Goal: Task Accomplishment & Management: Use online tool/utility

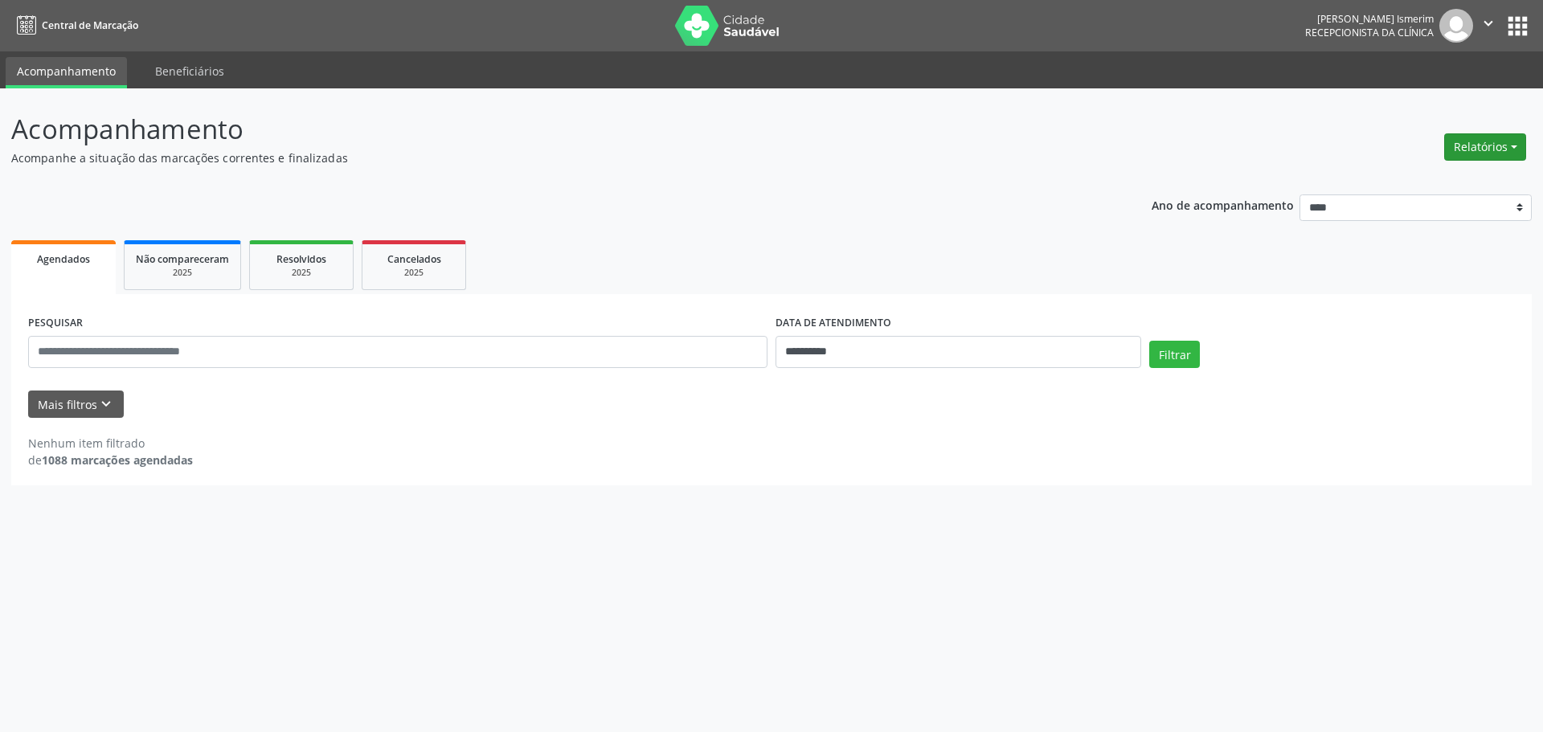
click at [1508, 148] on button "Relatórios" at bounding box center [1485, 146] width 82 height 27
click at [1425, 193] on link "Procedimentos realizados" at bounding box center [1440, 204] width 173 height 22
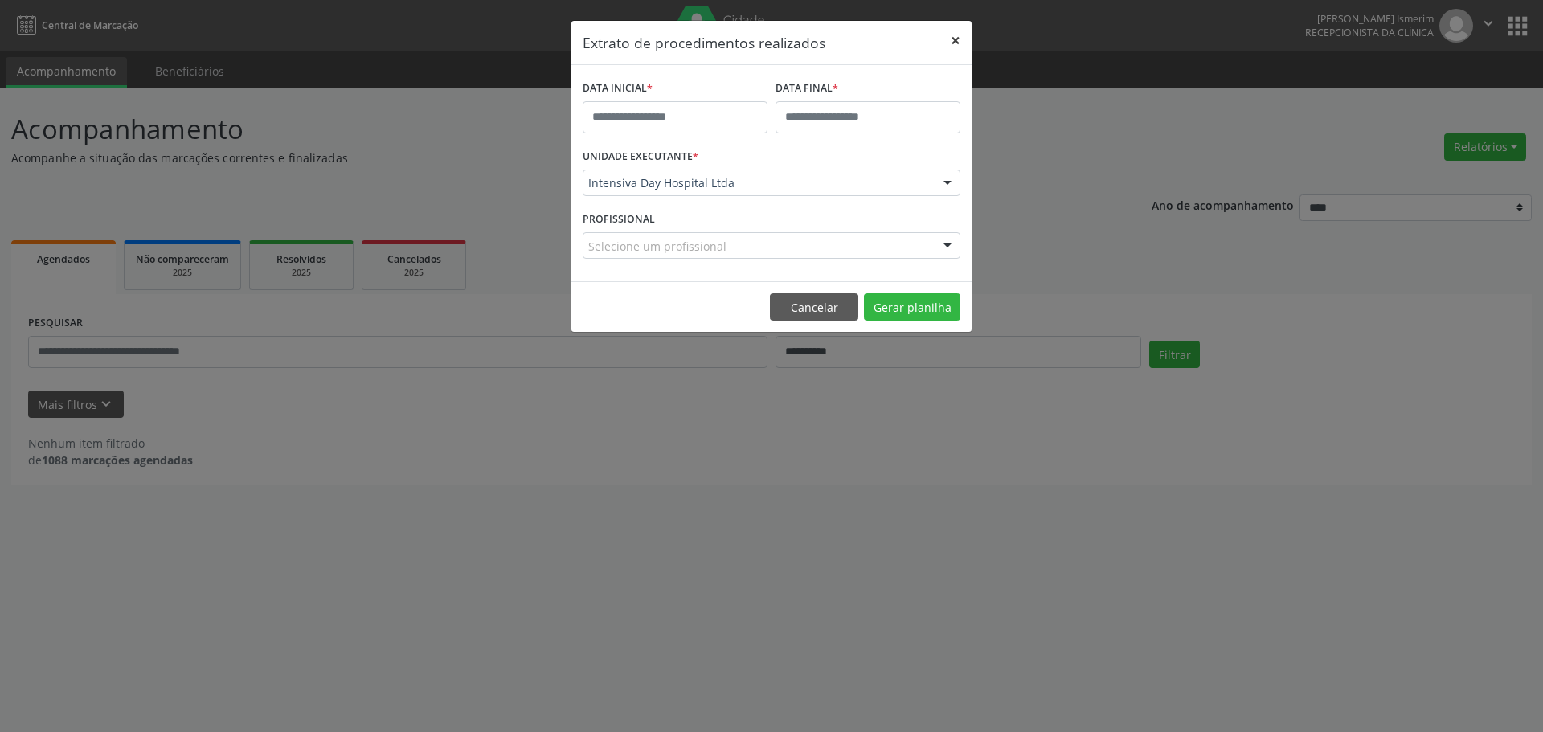
click at [958, 35] on button "×" at bounding box center [955, 40] width 32 height 39
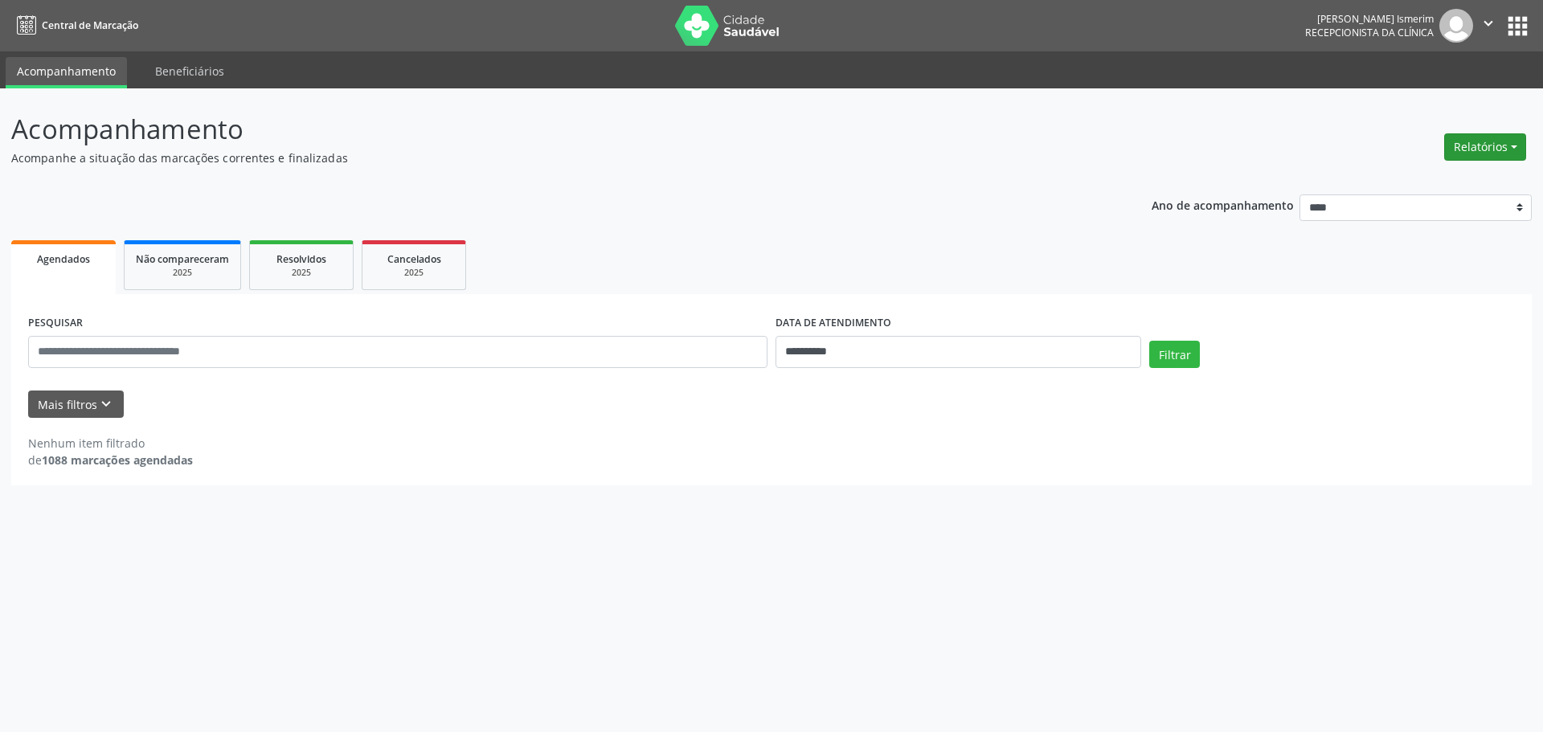
drag, startPoint x: 1506, startPoint y: 147, endPoint x: 1407, endPoint y: 173, distance: 102.1
click at [1506, 148] on button "Relatórios" at bounding box center [1485, 146] width 82 height 27
click at [1388, 184] on link "Agendamentos" at bounding box center [1440, 181] width 173 height 22
select select "*"
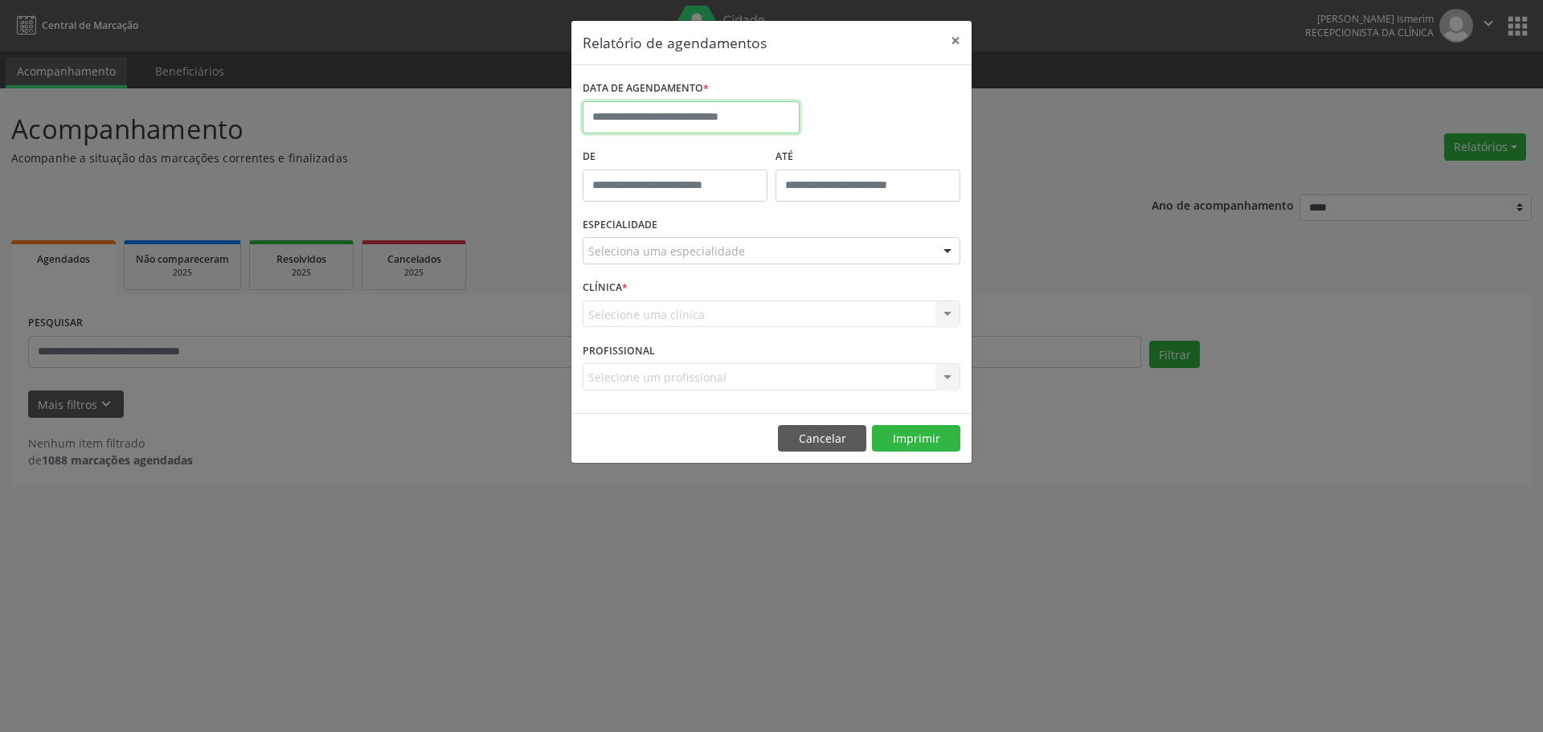
click at [748, 110] on input "text" at bounding box center [690, 117] width 217 height 32
click at [740, 300] on span "25" at bounding box center [741, 297] width 31 height 31
type input "**********"
drag, startPoint x: 745, startPoint y: 239, endPoint x: 746, endPoint y: 251, distance: 12.9
click at [746, 242] on div "Seleciona uma especialidade" at bounding box center [771, 250] width 378 height 27
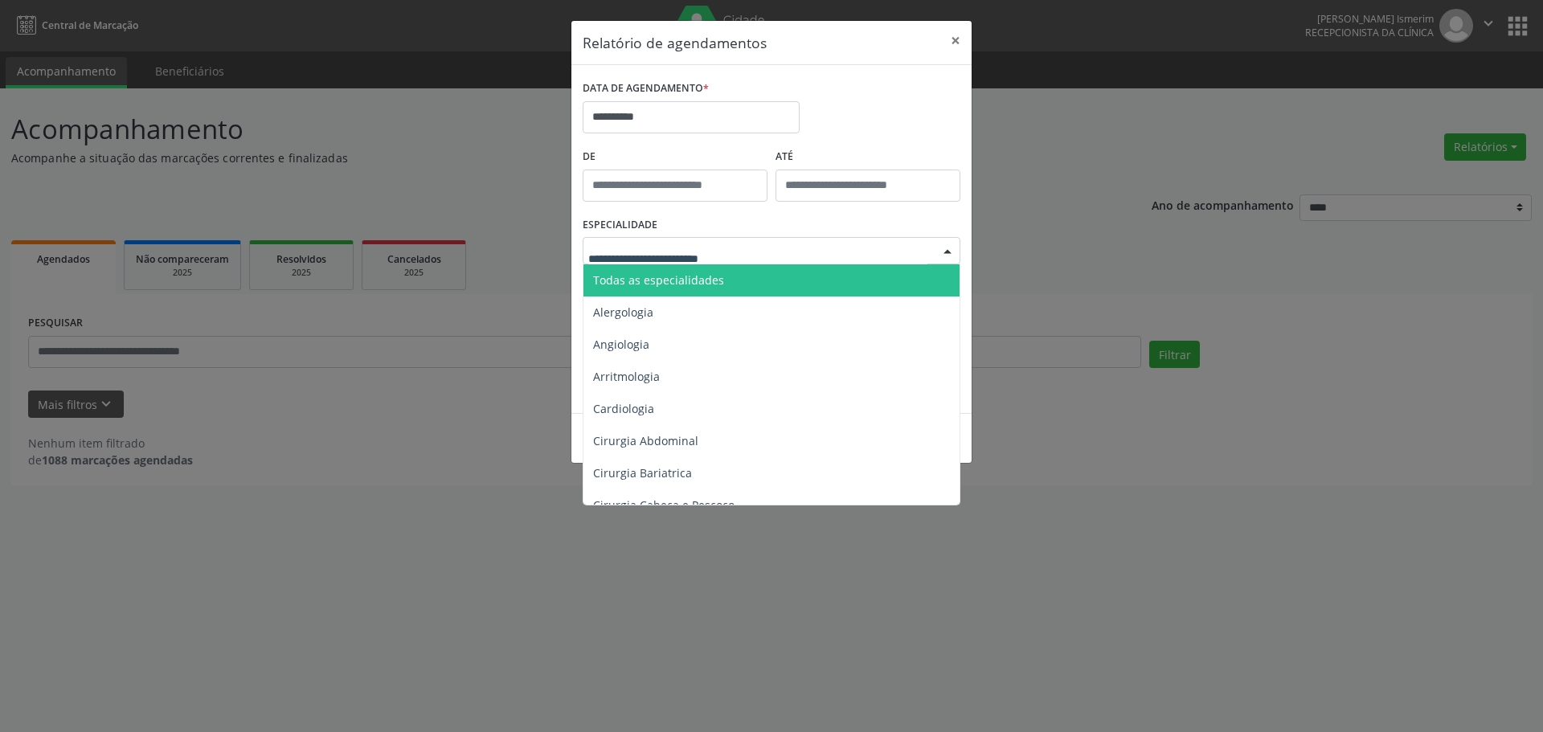
click at [748, 277] on span "Todas as especialidades" at bounding box center [772, 280] width 378 height 32
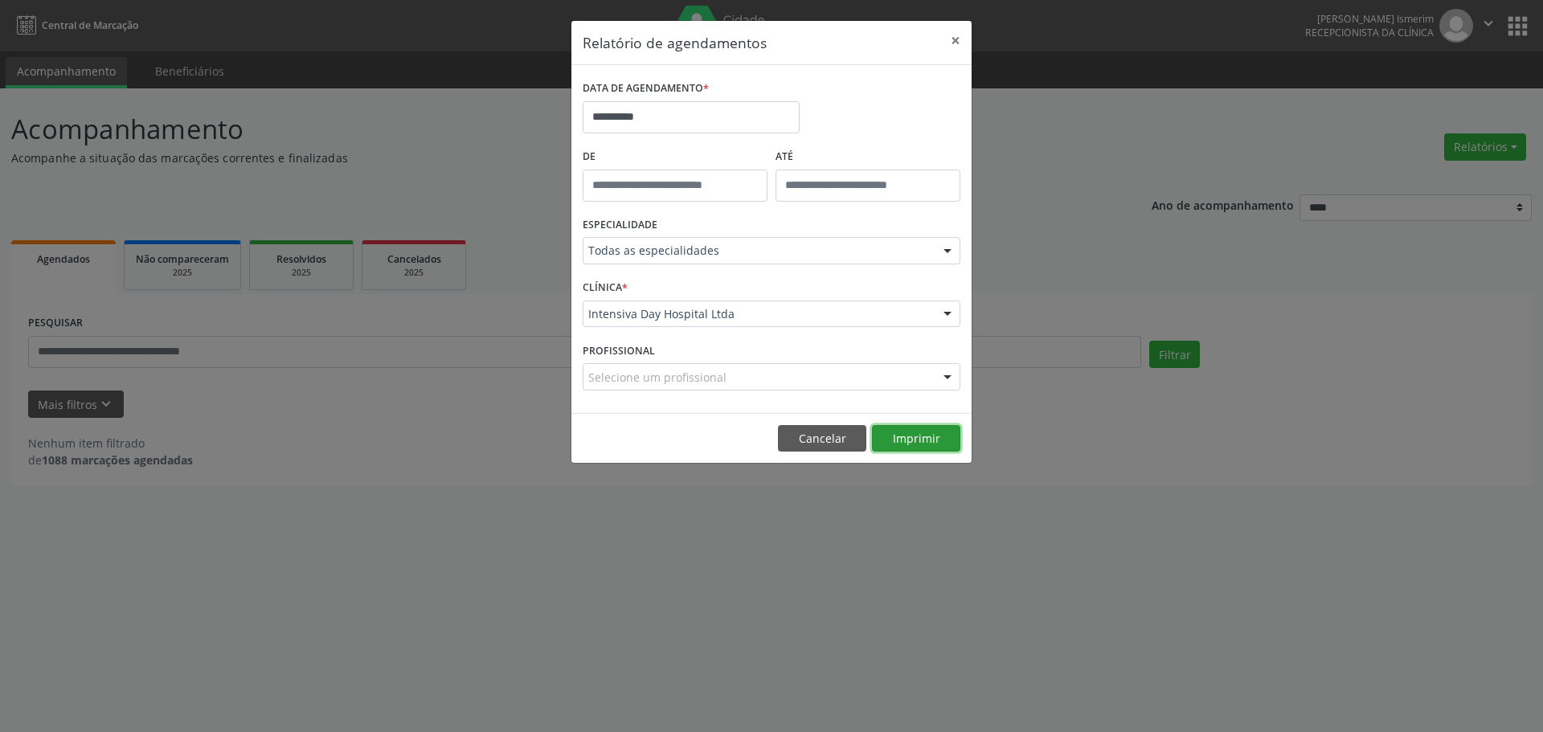
click at [894, 442] on button "Imprimir" at bounding box center [916, 438] width 88 height 27
